Goal: Book appointment/travel/reservation

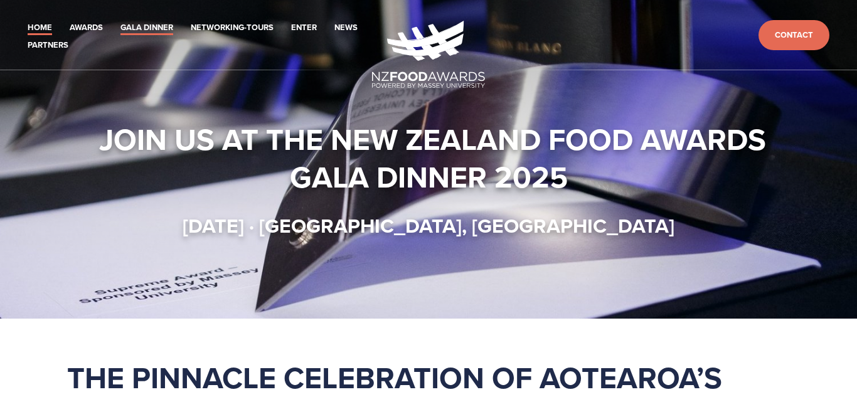
click at [127, 30] on link "Gala Dinner" at bounding box center [147, 28] width 53 height 14
